Goal: Use online tool/utility: Use online tool/utility

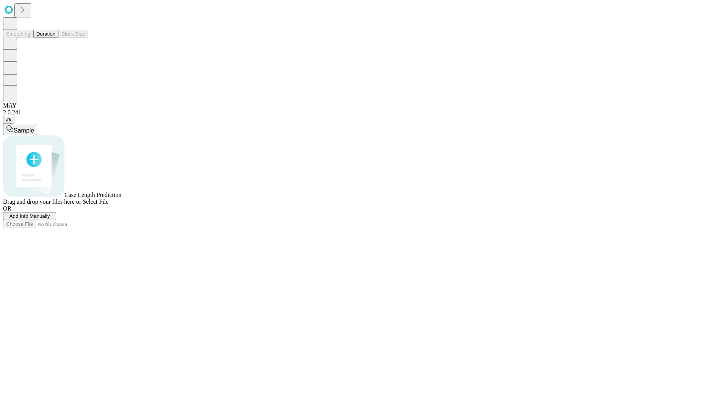
click at [55, 38] on button "Duration" at bounding box center [45, 34] width 25 height 8
click at [108, 205] on span "Select File" at bounding box center [96, 202] width 26 height 6
